Goal: Information Seeking & Learning: Learn about a topic

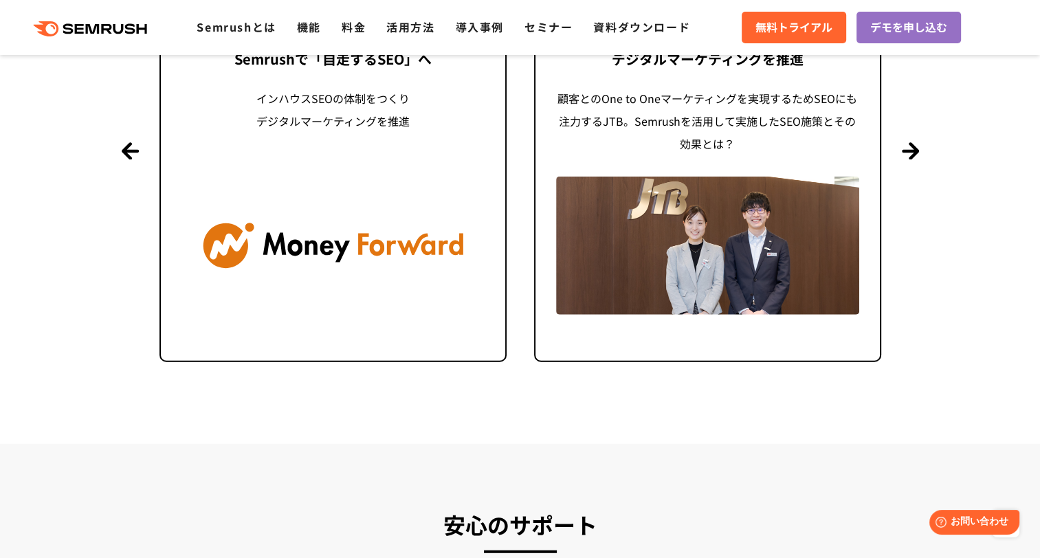
scroll to position [3369, 0]
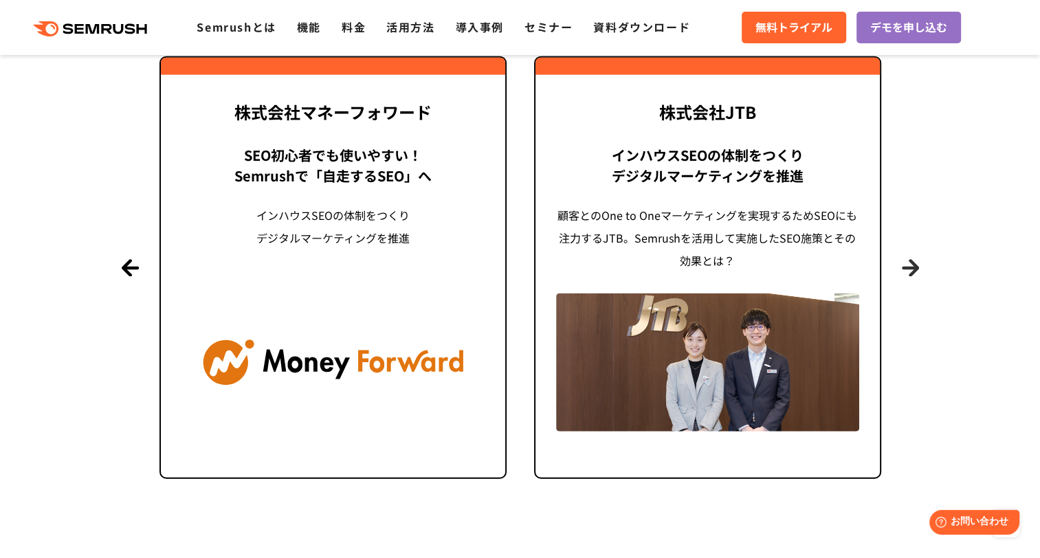
click at [913, 265] on button "Next" at bounding box center [910, 267] width 17 height 17
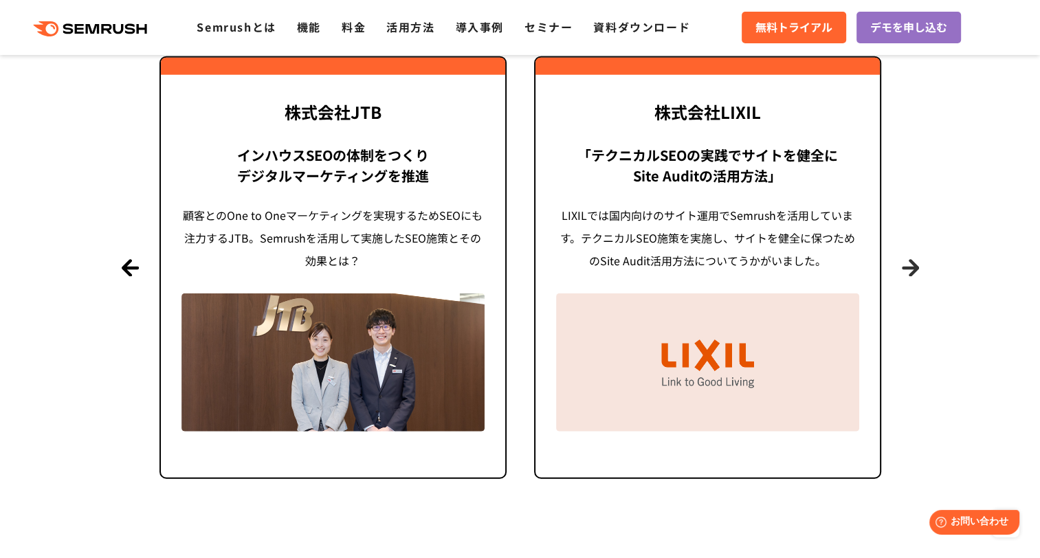
click at [917, 267] on button "Next" at bounding box center [910, 267] width 17 height 17
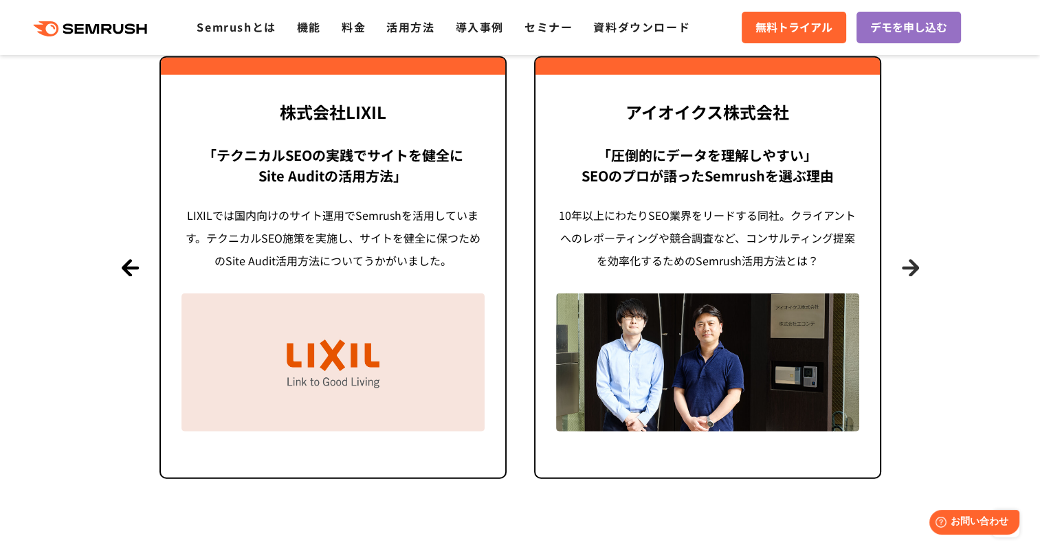
click at [917, 267] on button "Next" at bounding box center [910, 267] width 17 height 17
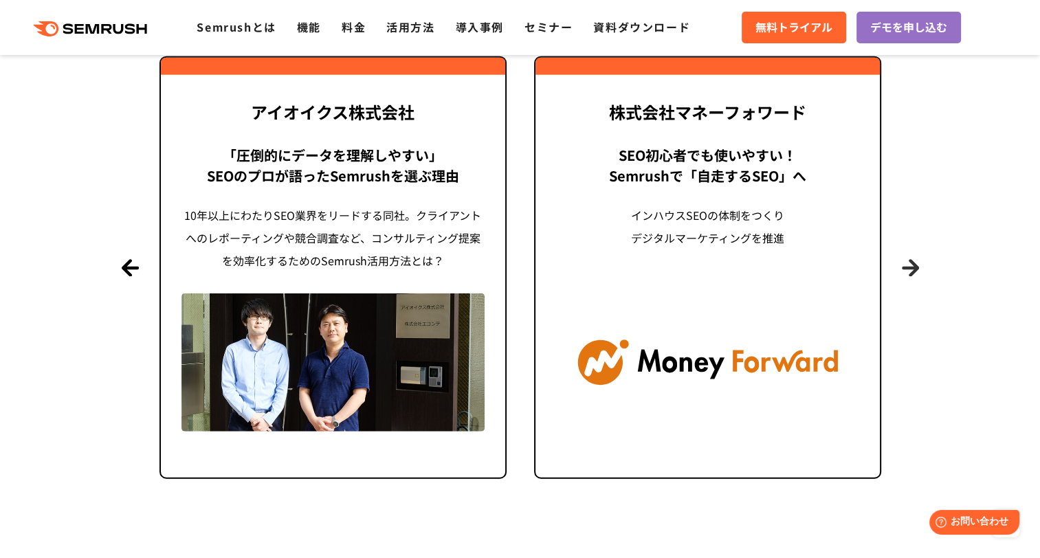
click at [917, 267] on button "Next" at bounding box center [910, 267] width 17 height 17
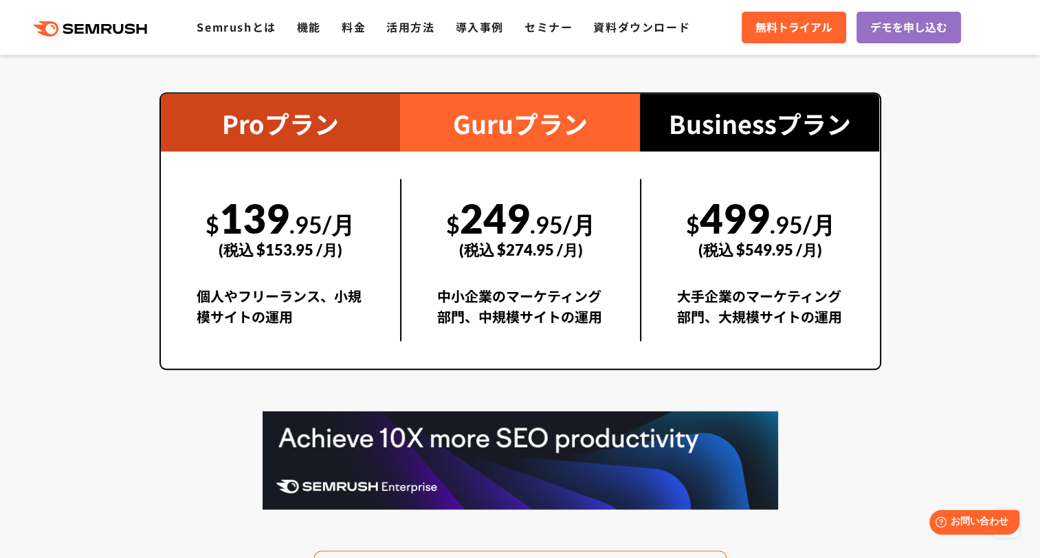
scroll to position [2338, 0]
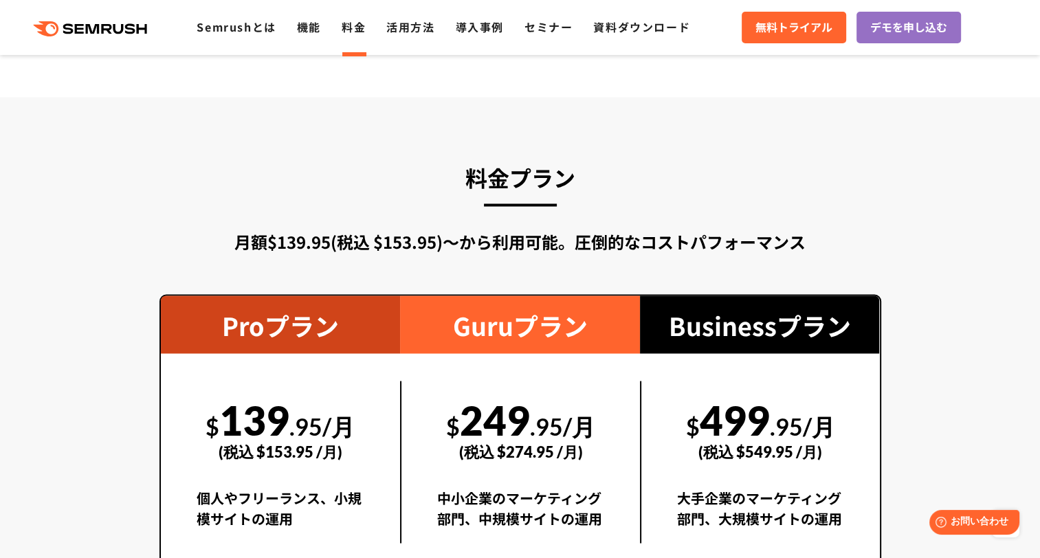
click at [345, 24] on link "料金" at bounding box center [354, 27] width 24 height 17
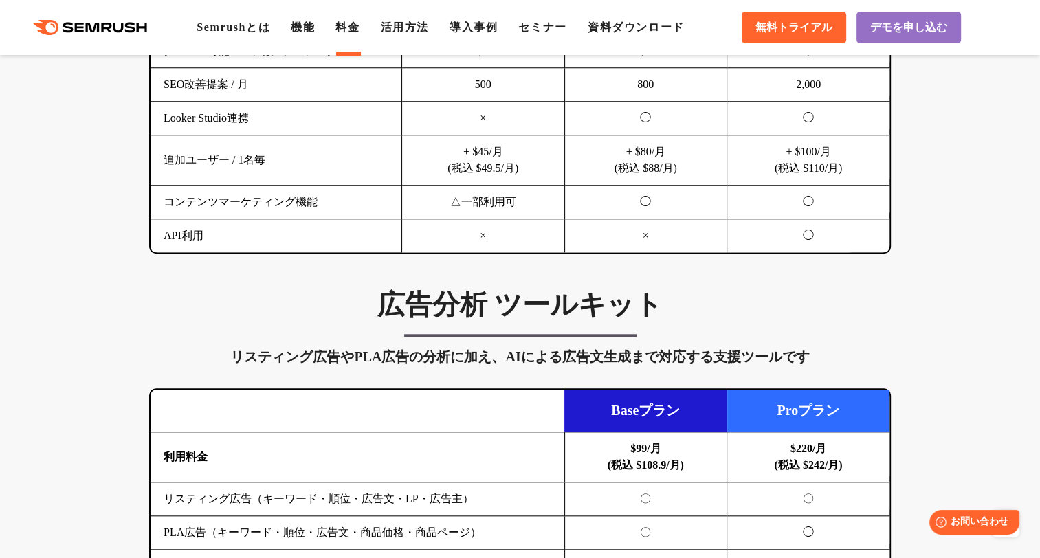
scroll to position [1238, 0]
